Goal: Find specific page/section: Find specific page/section

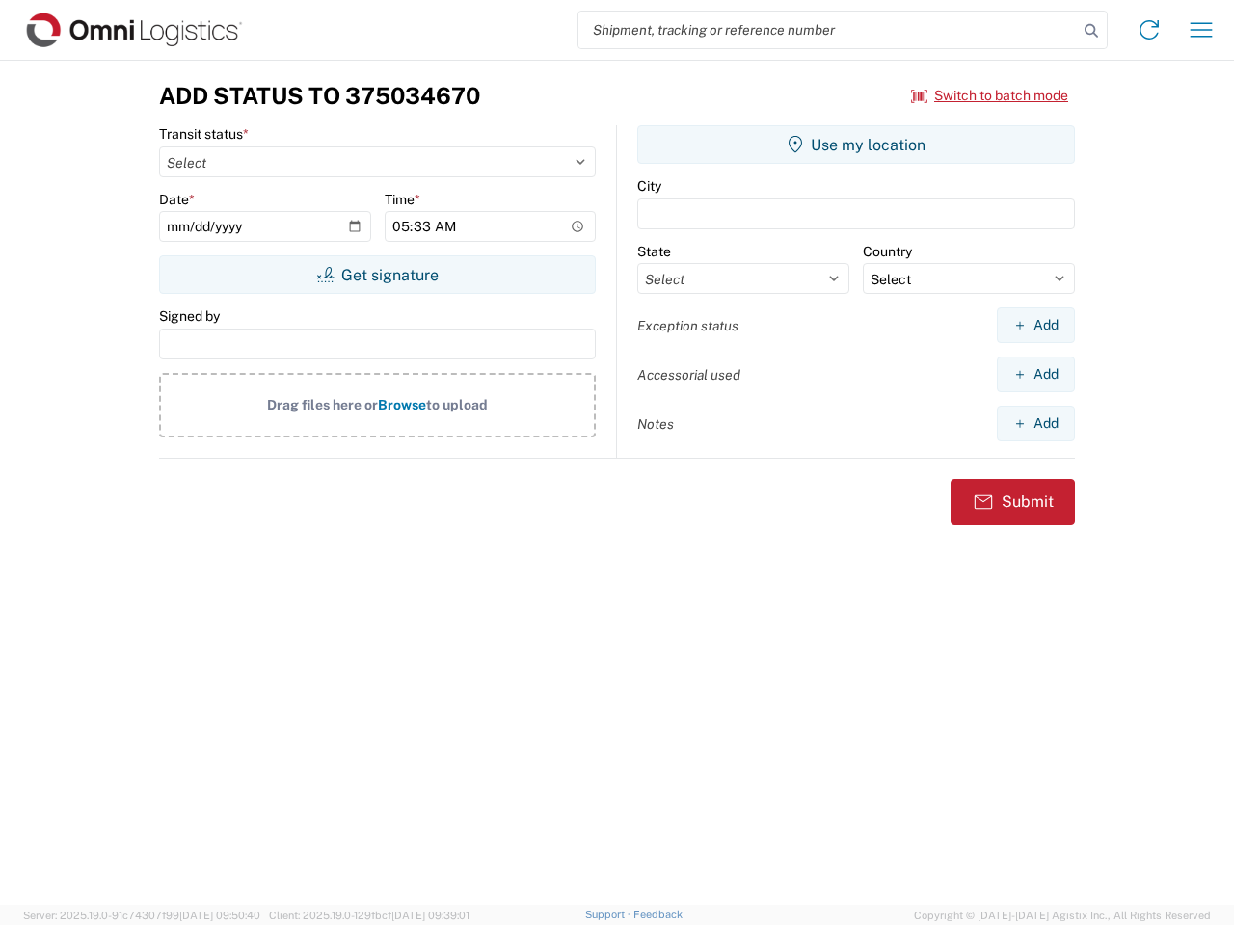
click at [828, 30] on input "search" at bounding box center [827, 30] width 499 height 37
click at [1091, 31] on icon at bounding box center [1091, 30] width 27 height 27
click at [1149, 30] on icon at bounding box center [1149, 29] width 31 height 31
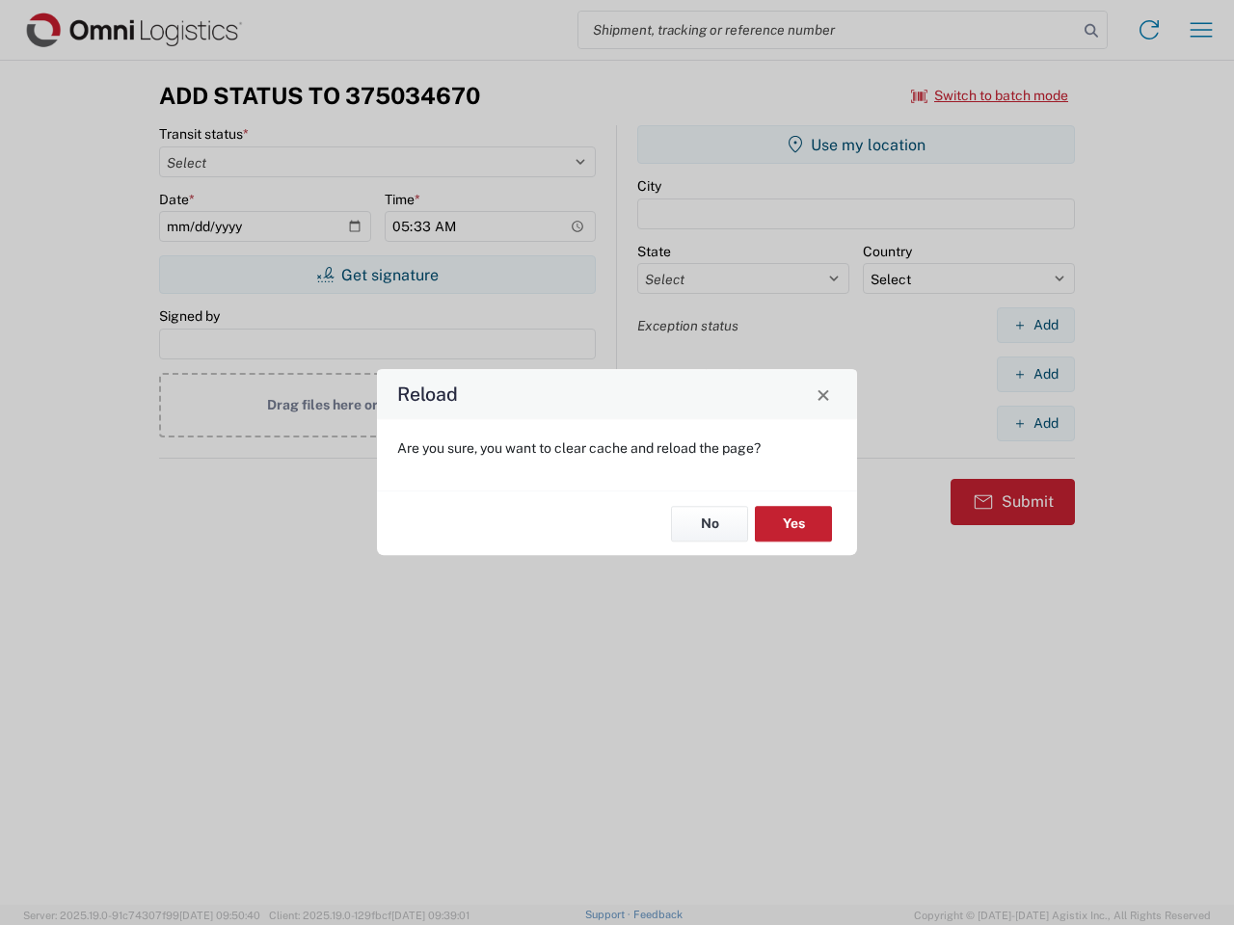
click at [990, 95] on div "Reload Are you sure, you want to clear cache and reload the page? No Yes" at bounding box center [617, 462] width 1234 height 925
click at [377, 275] on div "Reload Are you sure, you want to clear cache and reload the page? No Yes" at bounding box center [617, 462] width 1234 height 925
click at [856, 145] on div "Reload Are you sure, you want to clear cache and reload the page? No Yes" at bounding box center [617, 462] width 1234 height 925
click at [1035, 325] on div "Reload Are you sure, you want to clear cache and reload the page? No Yes" at bounding box center [617, 462] width 1234 height 925
click at [1035, 374] on div "Reload Are you sure, you want to clear cache and reload the page? No Yes" at bounding box center [617, 462] width 1234 height 925
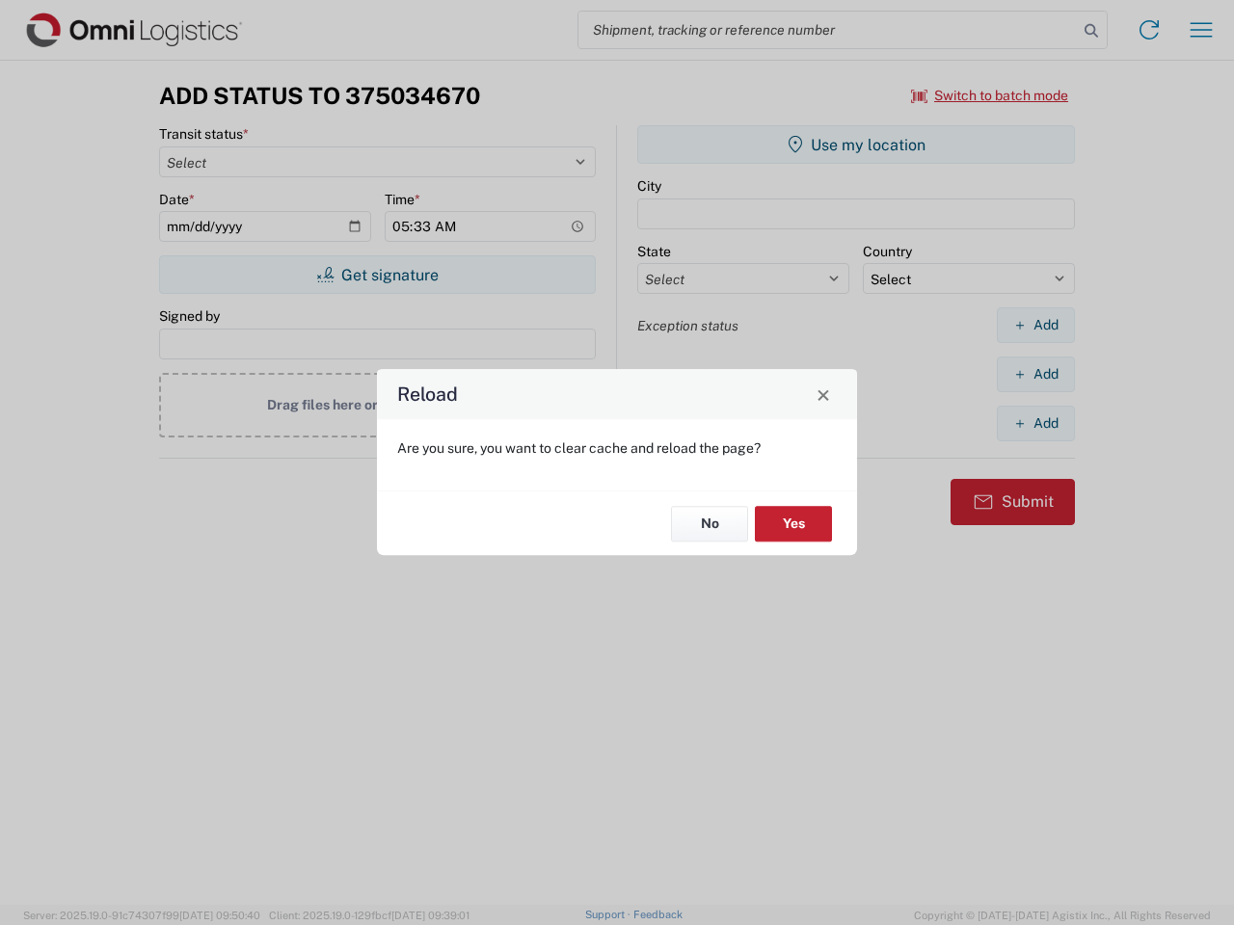
click at [1035, 423] on div "Reload Are you sure, you want to clear cache and reload the page? No Yes" at bounding box center [617, 462] width 1234 height 925
